Goal: Transaction & Acquisition: Purchase product/service

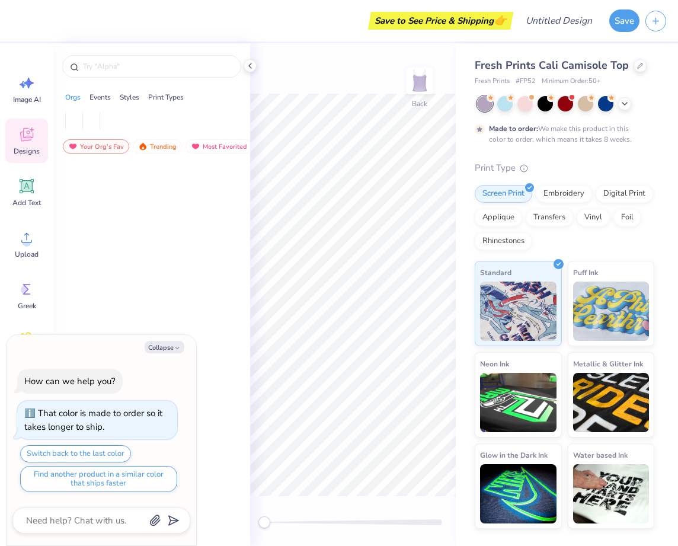
type textarea "x"
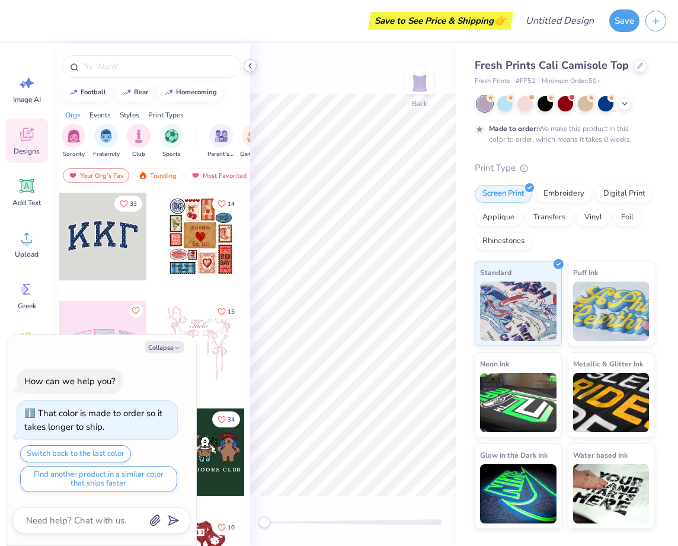
click at [249, 65] on icon at bounding box center [250, 65] width 9 height 9
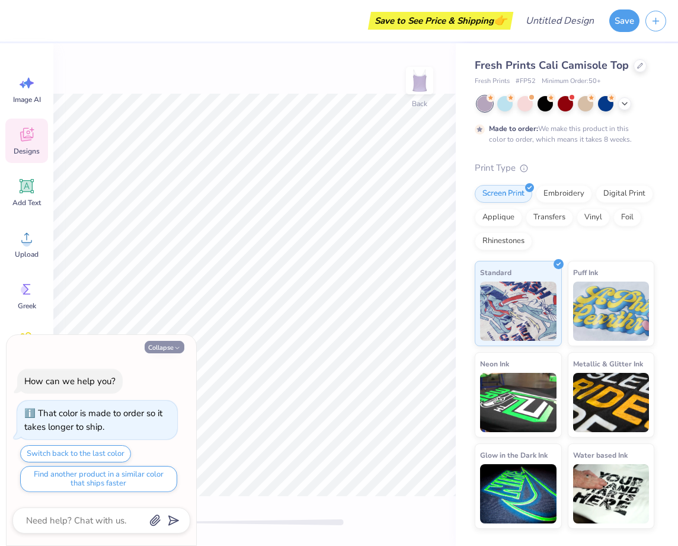
click at [171, 351] on button "Collapse" at bounding box center [165, 347] width 40 height 12
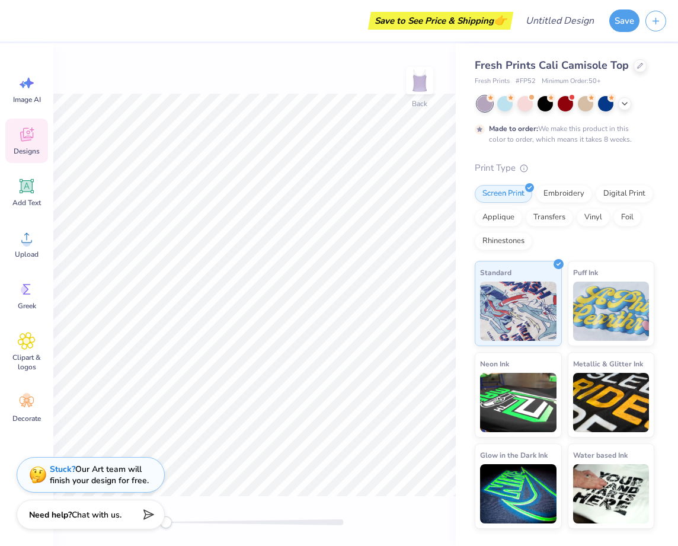
click at [583, 152] on div "Fresh Prints Cali Camisole Top Fresh Prints # FP52 Minimum Order: 50 + Made to …" at bounding box center [565, 294] width 180 height 472
click at [444, 21] on div "Save to See Price & Shipping 👉" at bounding box center [440, 21] width 139 height 18
click at [619, 24] on button "Save" at bounding box center [625, 19] width 30 height 23
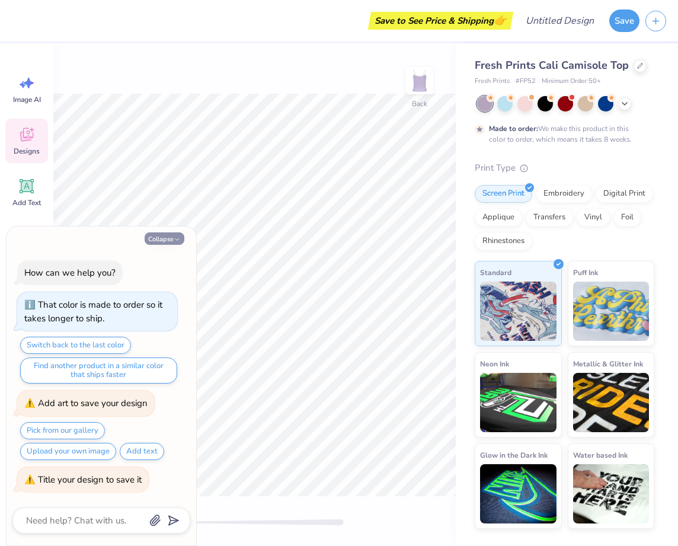
click at [179, 241] on icon "button" at bounding box center [177, 239] width 7 height 7
type textarea "x"
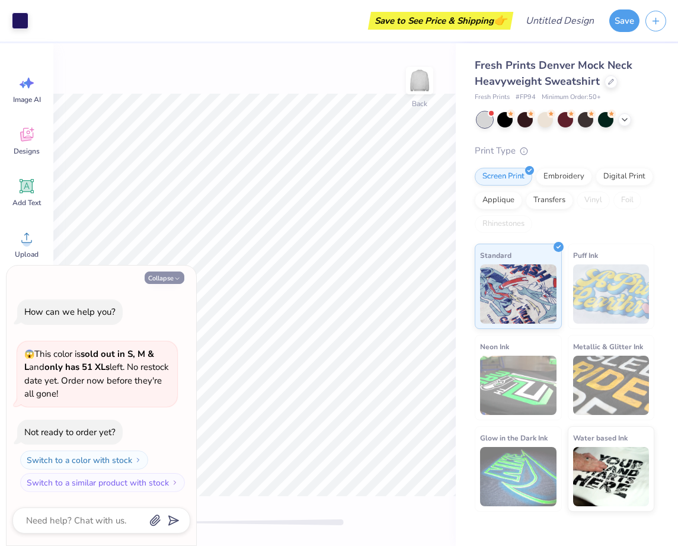
click at [182, 278] on button "Collapse" at bounding box center [165, 278] width 40 height 12
type textarea "x"
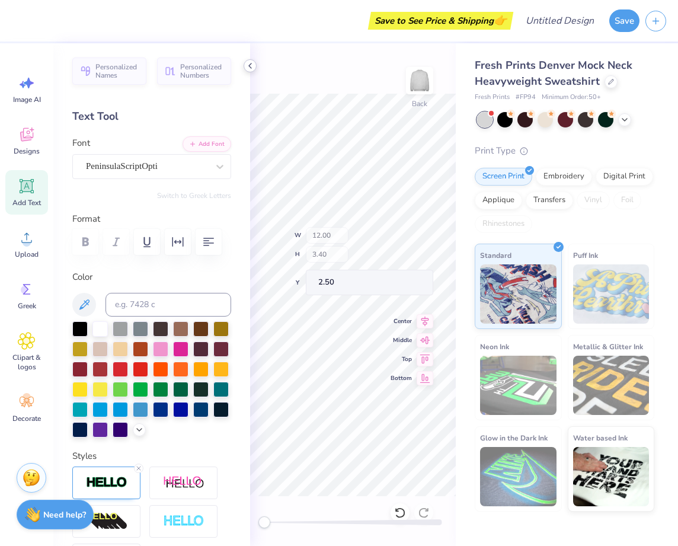
click at [254, 64] on icon at bounding box center [250, 65] width 9 height 9
